Goal: Information Seeking & Learning: Find specific fact

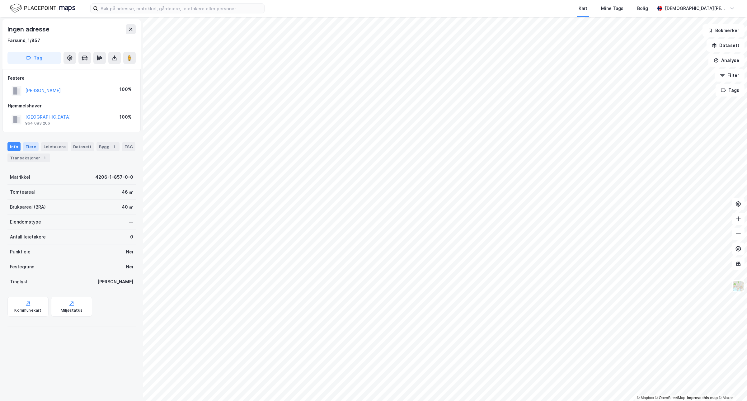
click at [30, 147] on div "Eiere" at bounding box center [31, 146] width 16 height 9
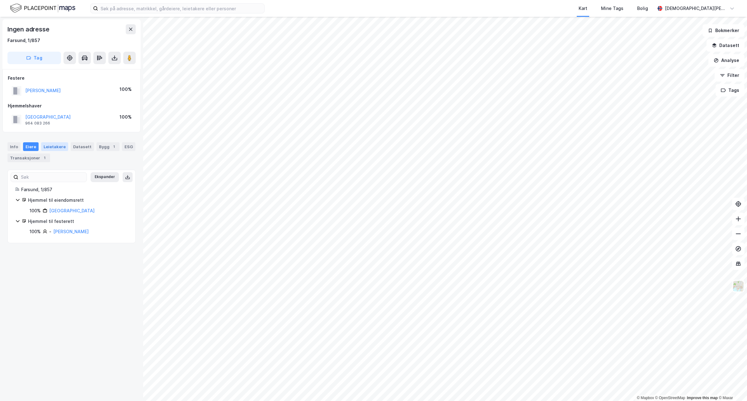
click at [55, 148] on div "Leietakere" at bounding box center [54, 146] width 27 height 9
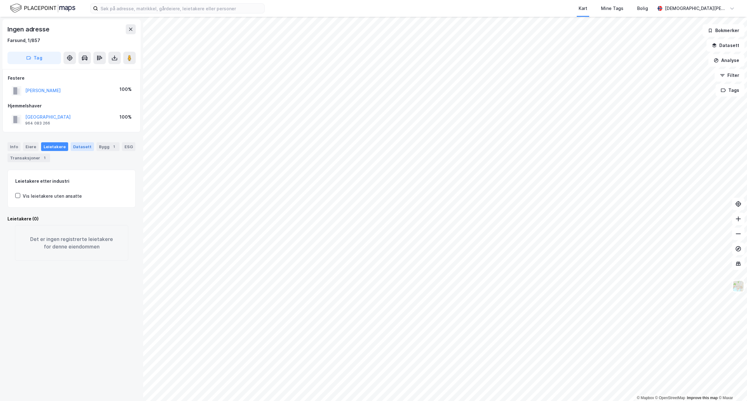
click at [78, 147] on div "Datasett" at bounding box center [82, 146] width 23 height 9
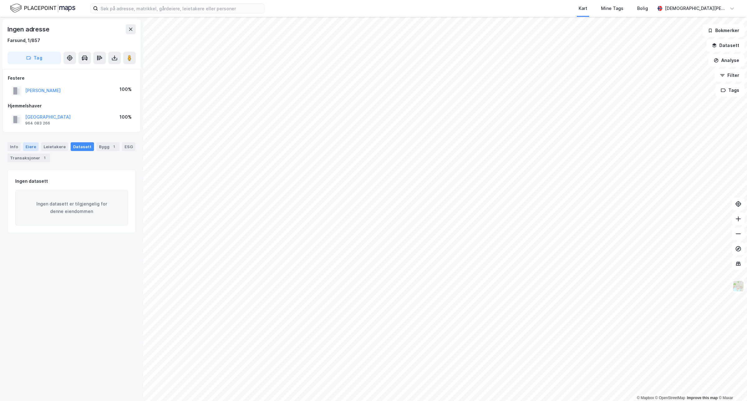
click at [26, 148] on div "Eiere" at bounding box center [31, 146] width 16 height 9
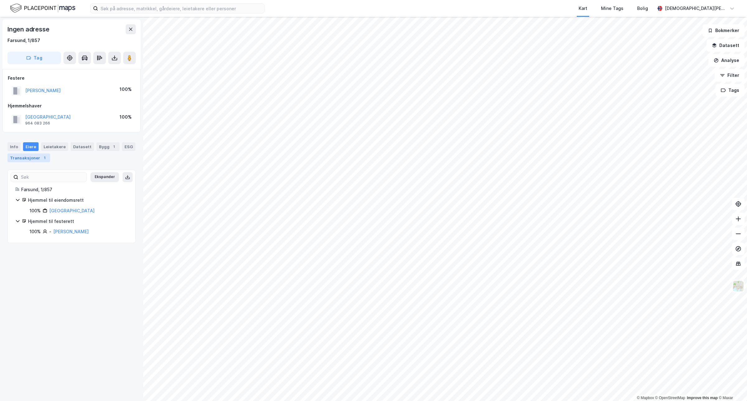
click at [34, 156] on div "Transaksjoner 1" at bounding box center [28, 157] width 43 height 9
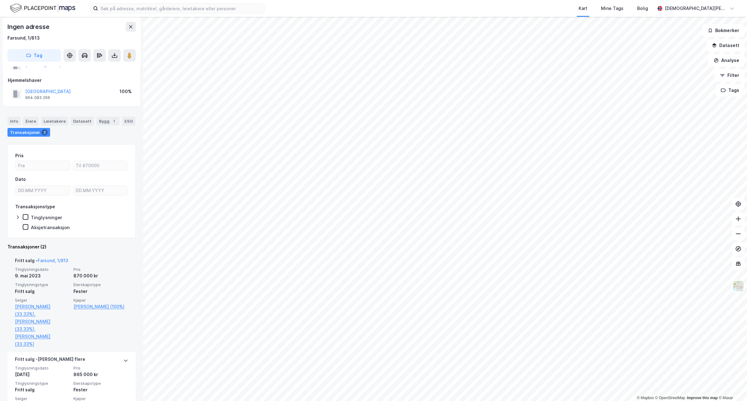
scroll to position [39, 0]
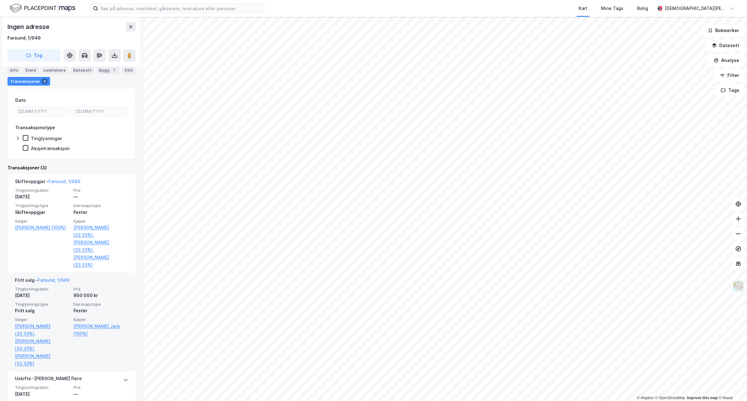
scroll to position [117, 0]
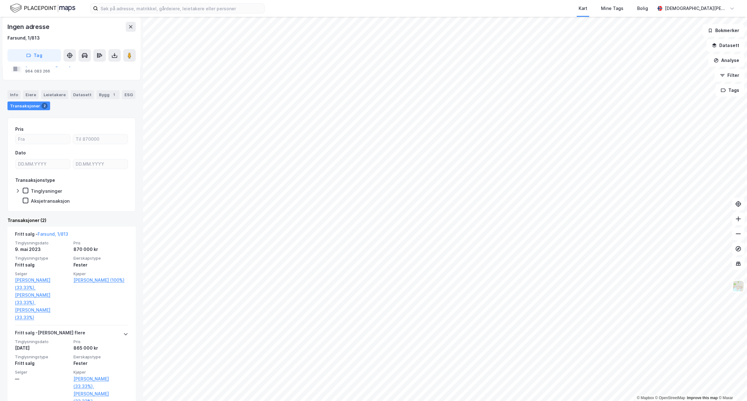
scroll to position [39, 0]
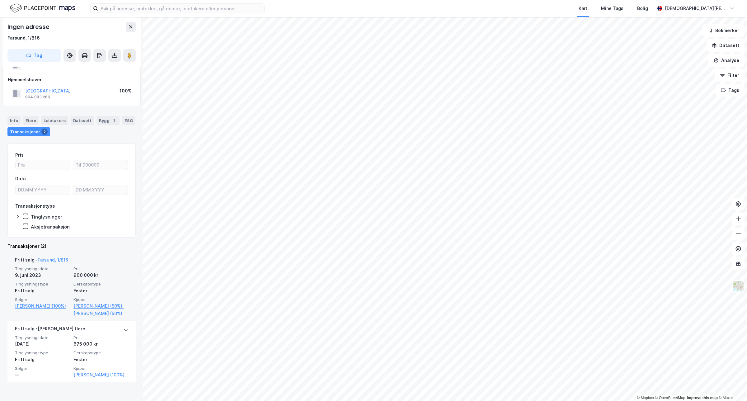
scroll to position [42, 0]
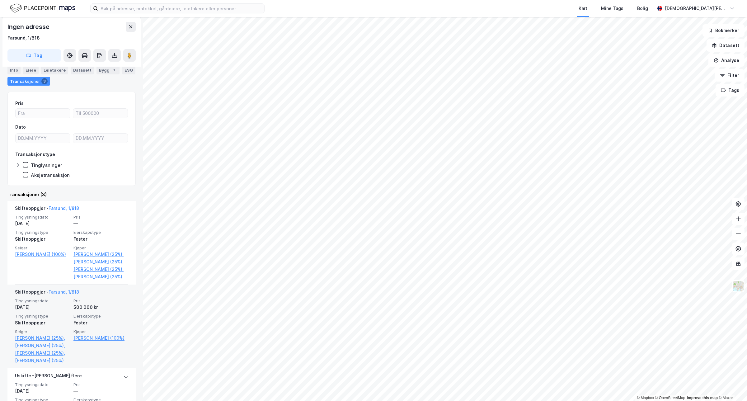
scroll to position [117, 0]
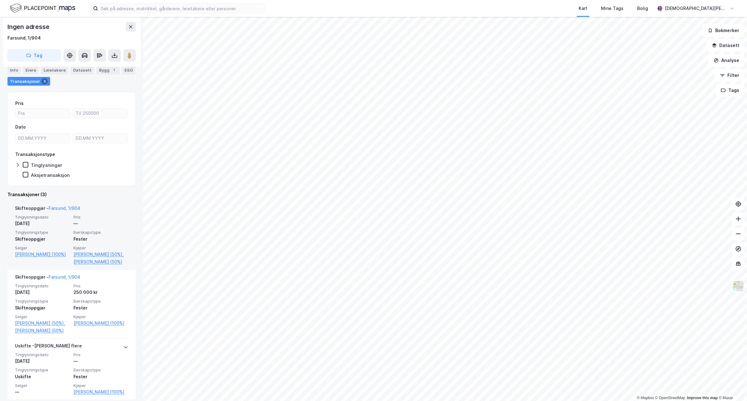
scroll to position [98, 0]
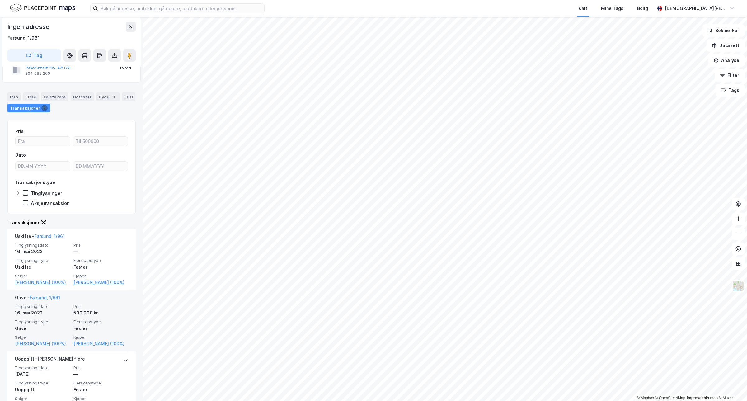
scroll to position [75, 0]
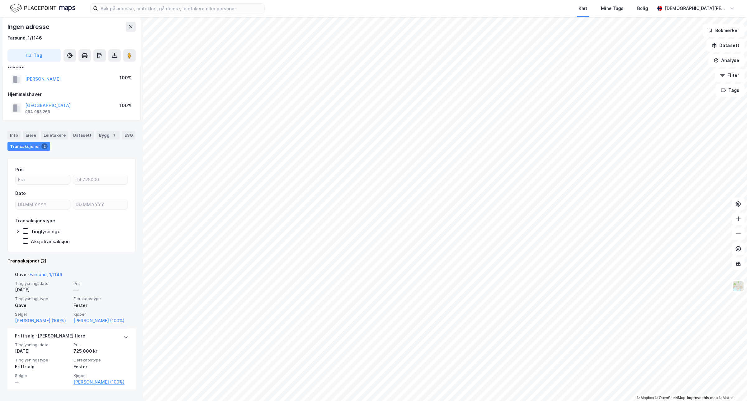
scroll to position [14, 0]
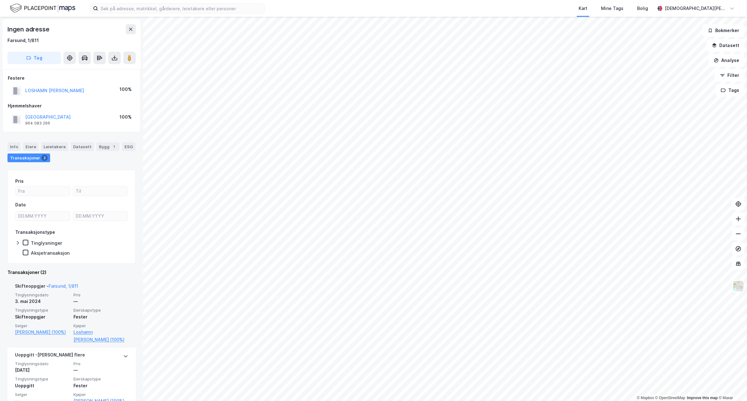
scroll to position [22, 0]
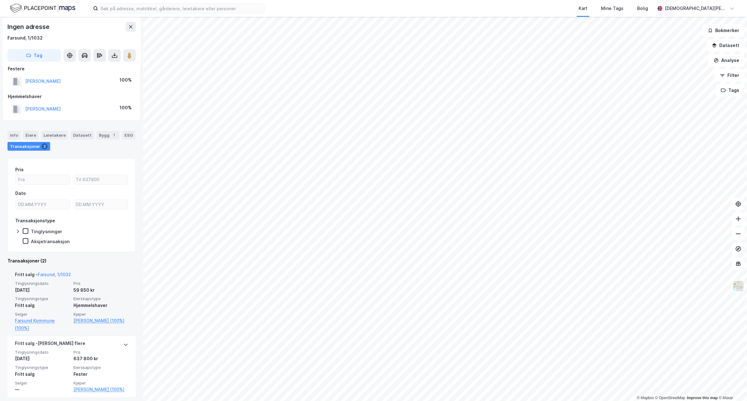
scroll to position [12, 0]
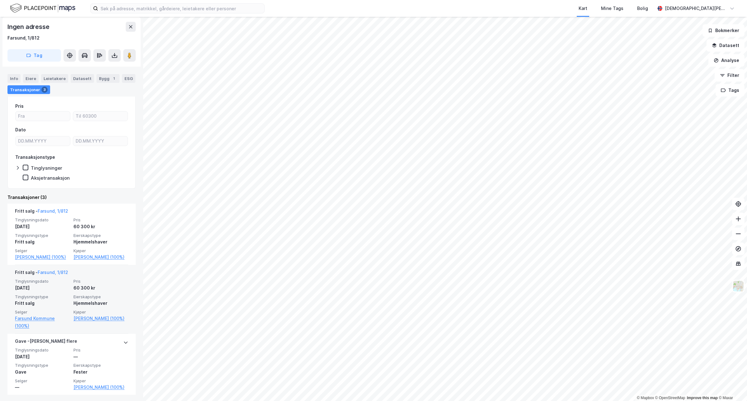
scroll to position [61, 0]
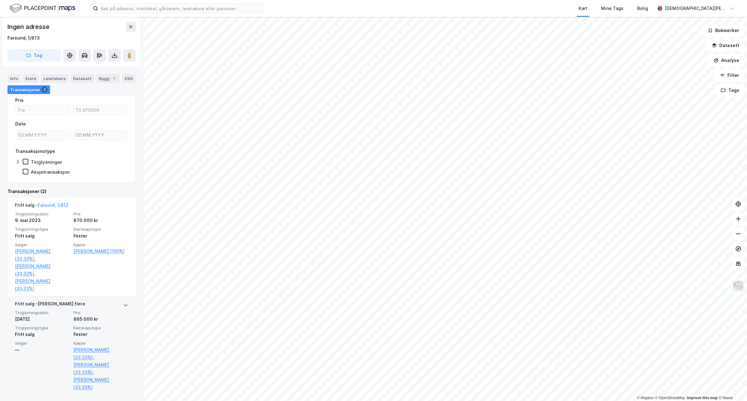
scroll to position [82, 0]
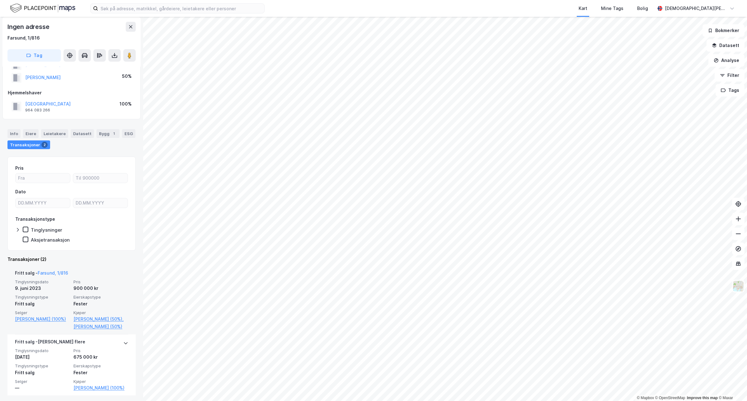
scroll to position [42, 0]
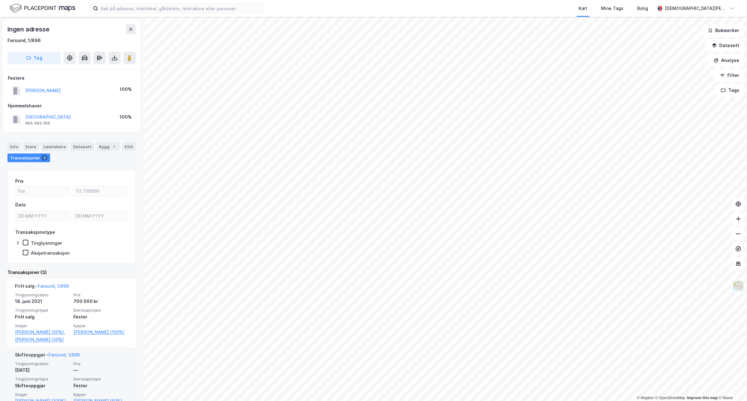
scroll to position [105, 0]
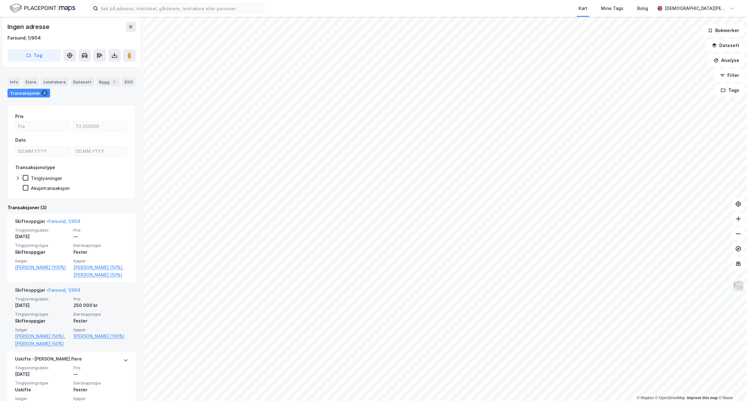
scroll to position [98, 0]
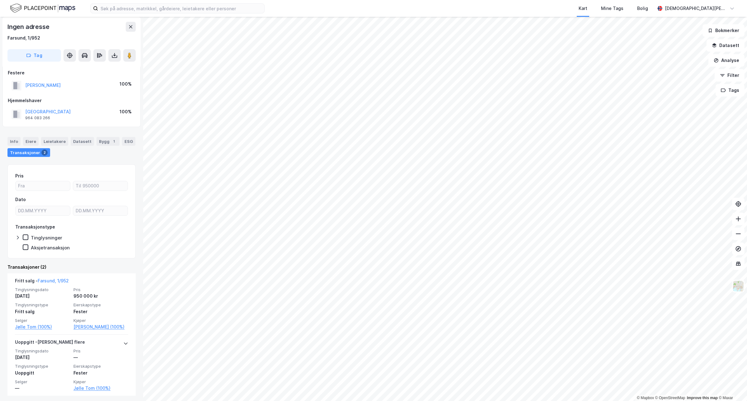
scroll to position [7, 0]
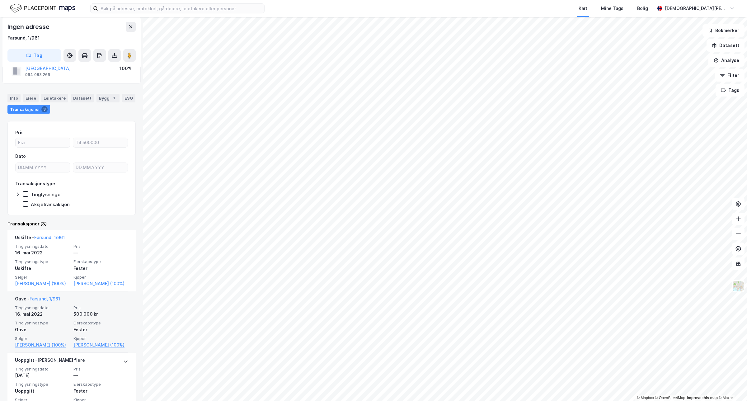
scroll to position [75, 0]
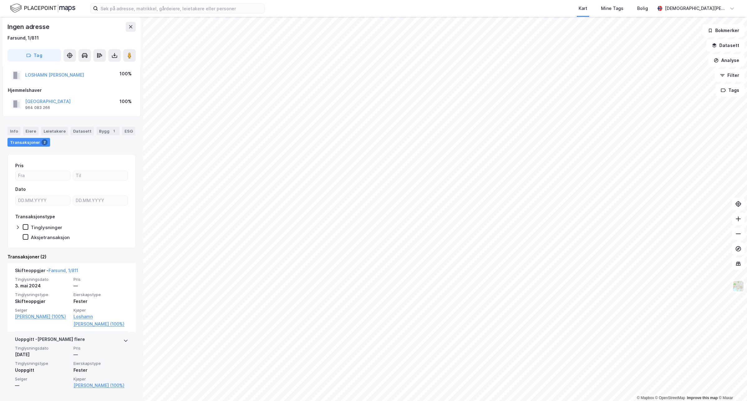
scroll to position [22, 0]
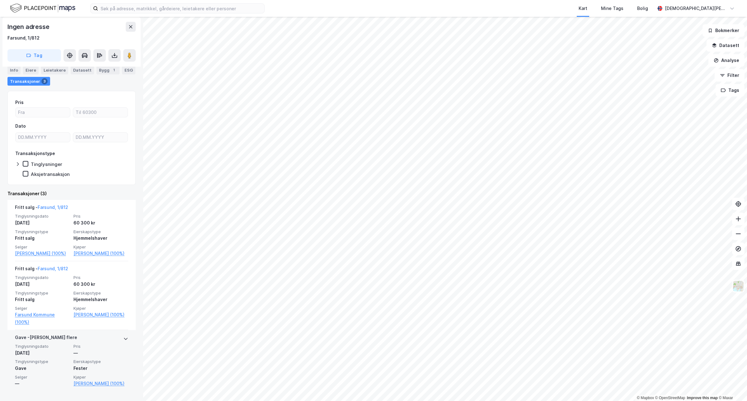
scroll to position [61, 0]
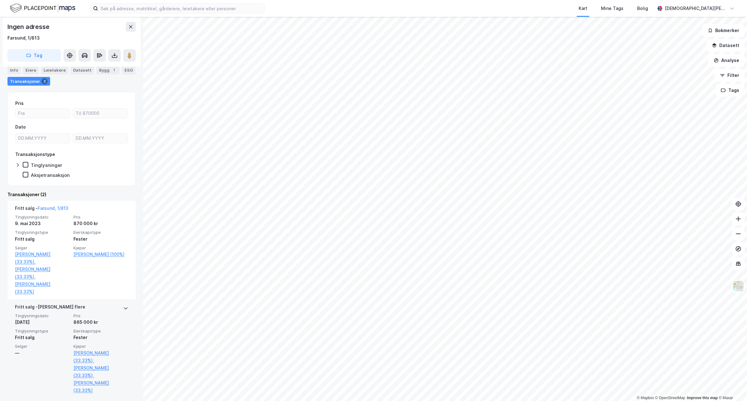
scroll to position [82, 0]
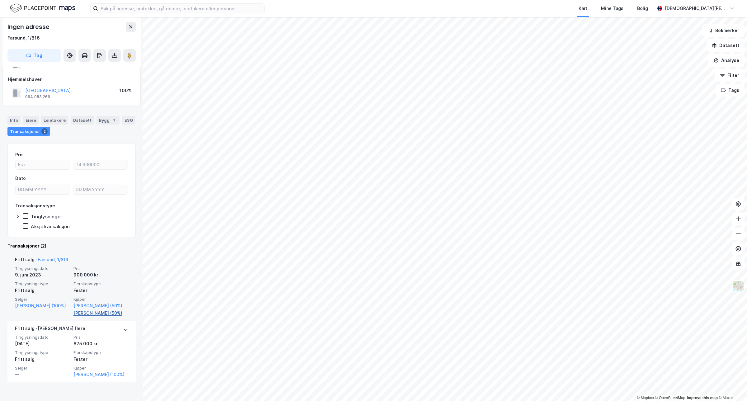
scroll to position [42, 0]
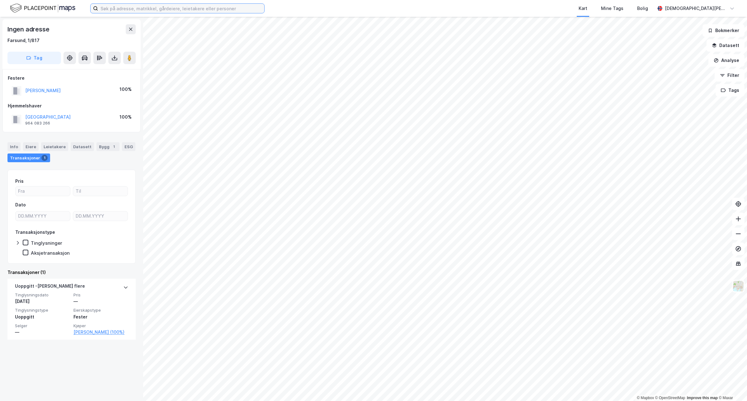
click at [133, 7] on input at bounding box center [181, 8] width 166 height 9
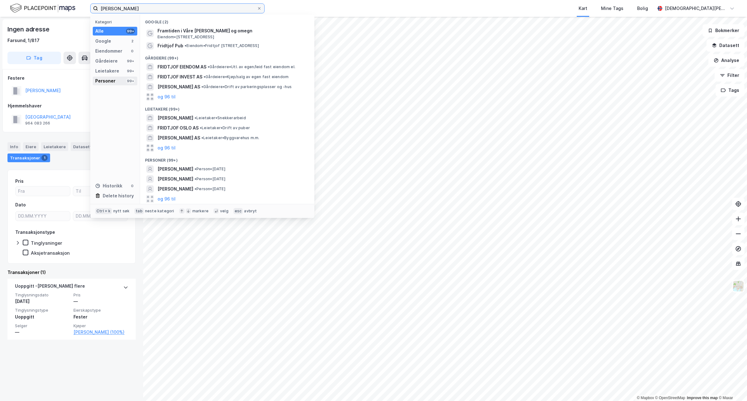
type input "[PERSON_NAME]"
click at [114, 82] on div "Personer" at bounding box center [105, 80] width 20 height 7
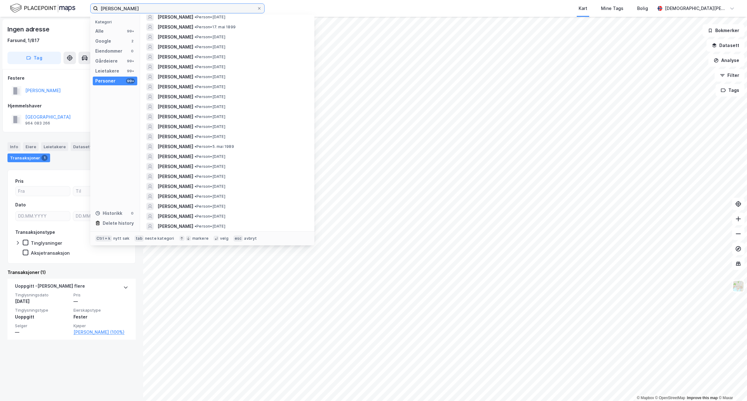
scroll to position [194, 0]
click at [184, 157] on span "[PERSON_NAME]" at bounding box center [175, 154] width 36 height 7
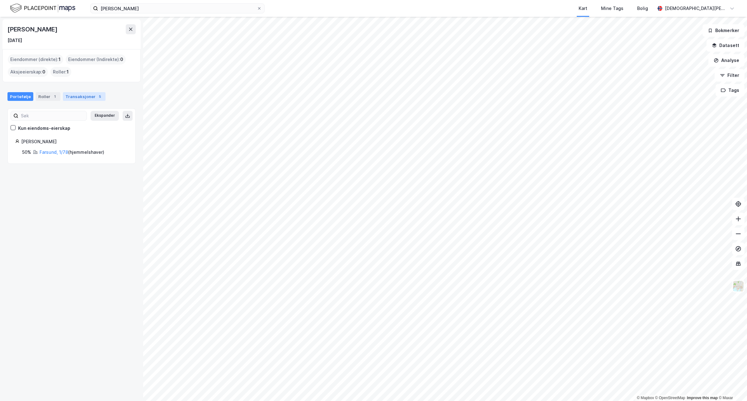
click at [85, 96] on div "Transaksjoner 5" at bounding box center [84, 96] width 43 height 9
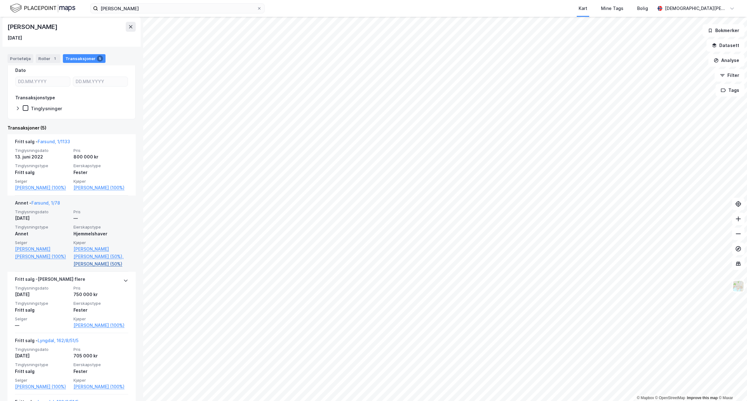
scroll to position [78, 0]
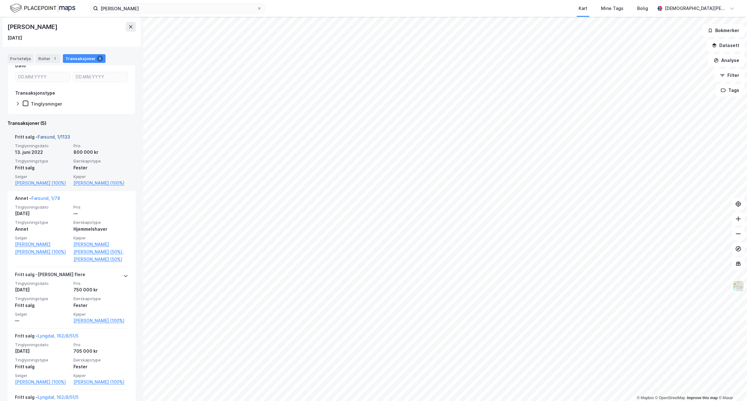
click at [56, 136] on link "Farsund, 1/1133" at bounding box center [54, 136] width 32 height 5
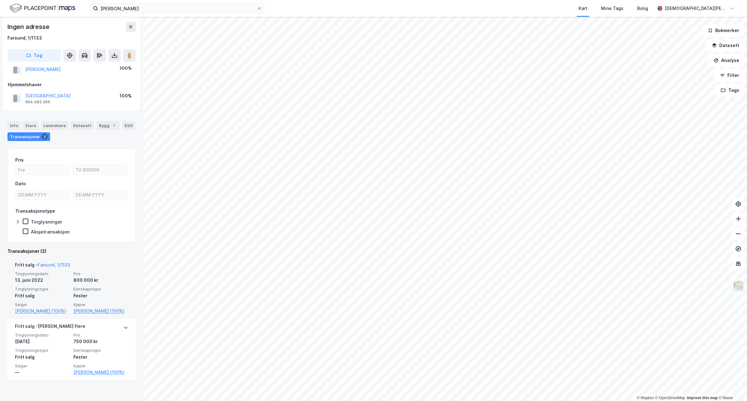
scroll to position [41, 0]
